Goal: Find specific page/section: Find specific page/section

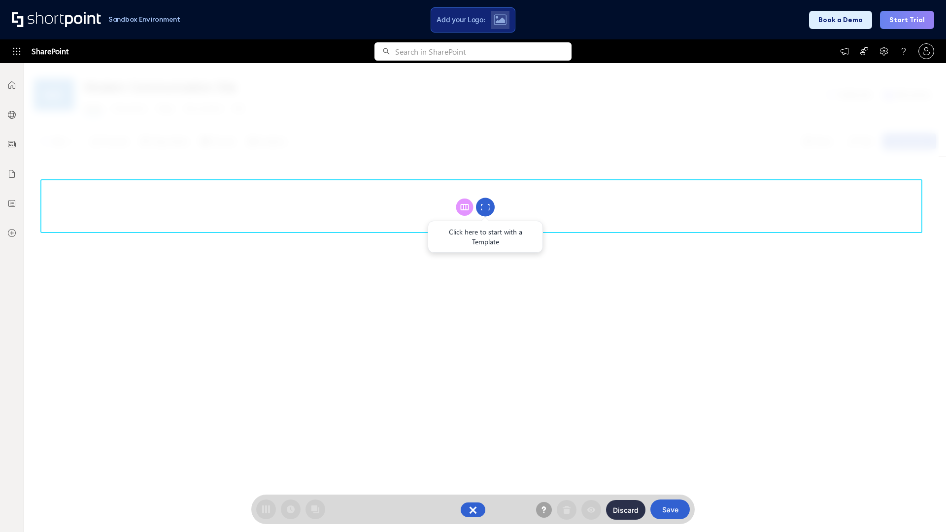
click at [485, 207] on circle at bounding box center [485, 207] width 19 height 19
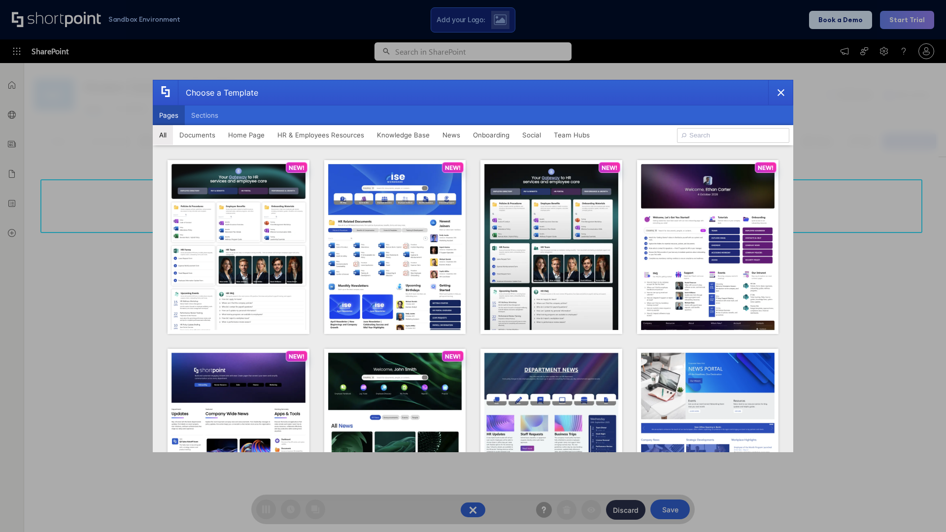
click at [169, 115] on button "Pages" at bounding box center [169, 115] width 32 height 20
type input "Team Hub 1"
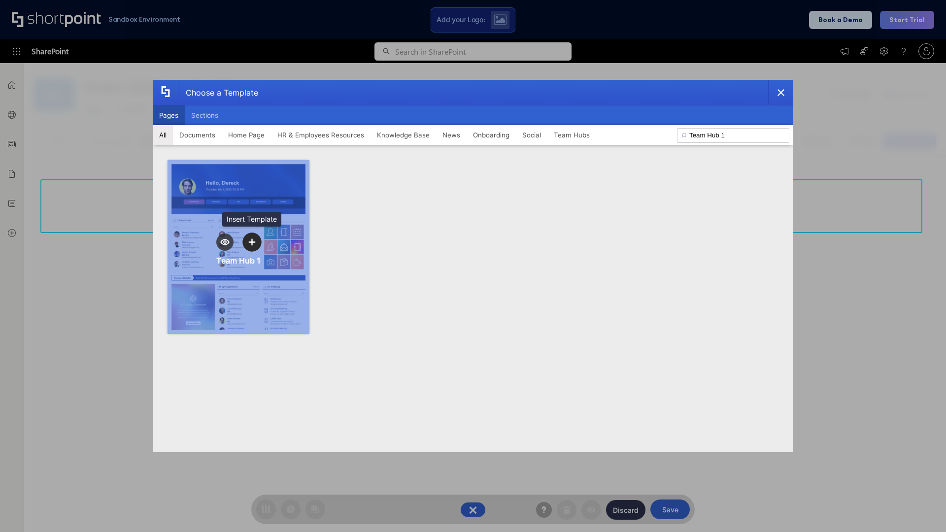
click at [252, 242] on icon "template selector" at bounding box center [251, 242] width 7 height 7
